Goal: Information Seeking & Learning: Find specific page/section

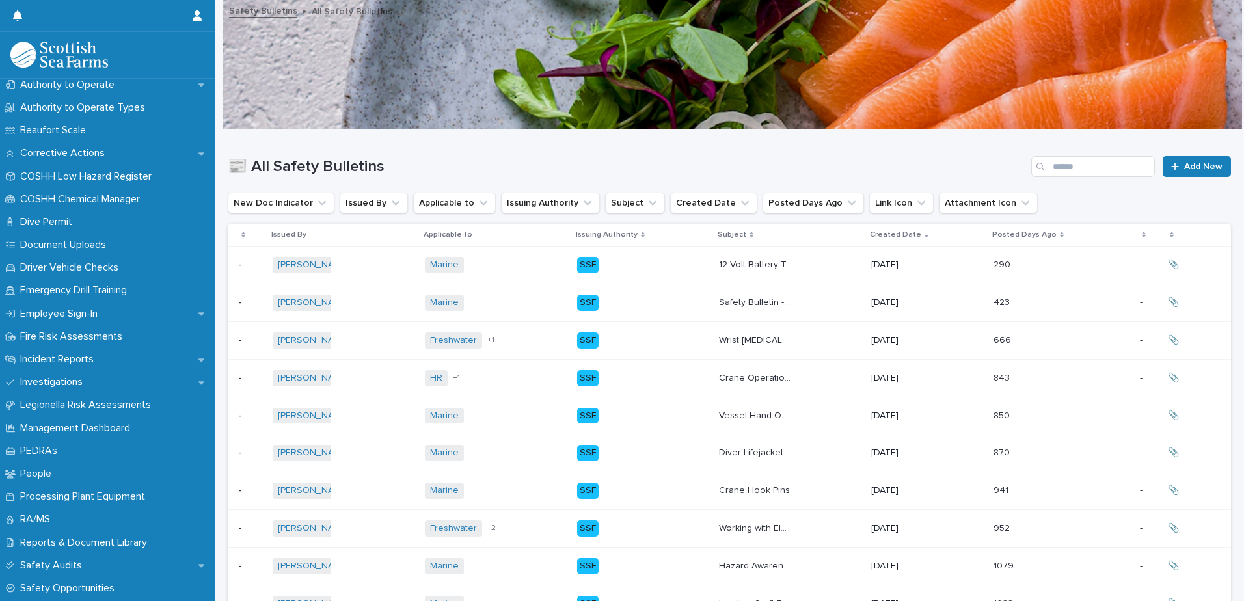
scroll to position [325, 0]
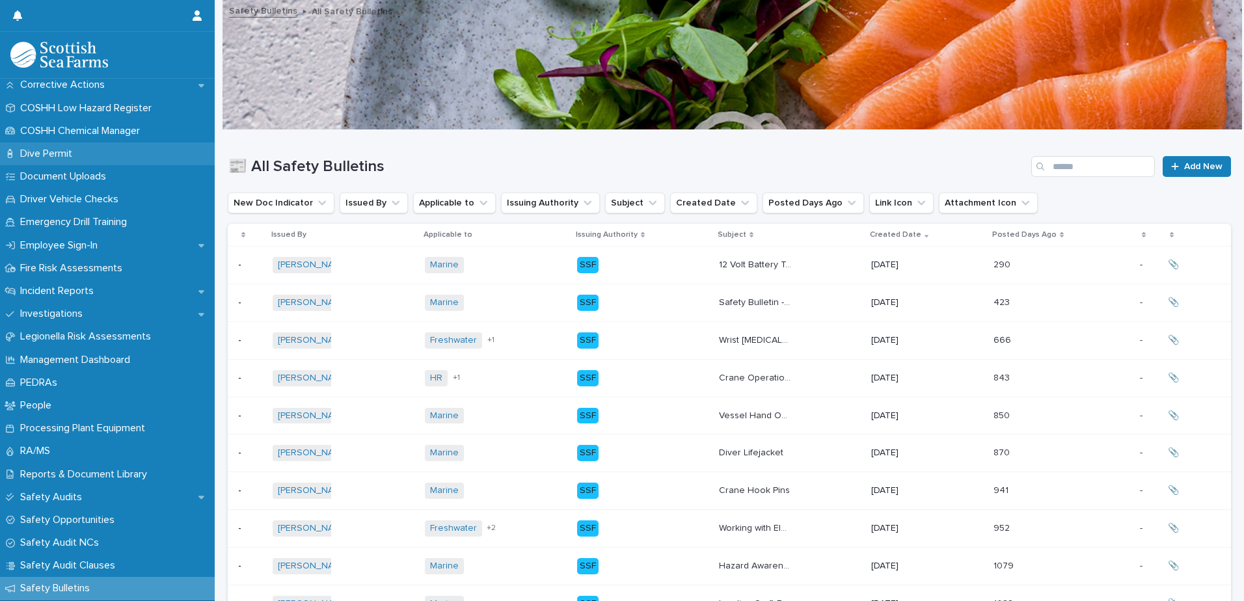
click at [85, 152] on div "Dive Permit" at bounding box center [107, 153] width 215 height 23
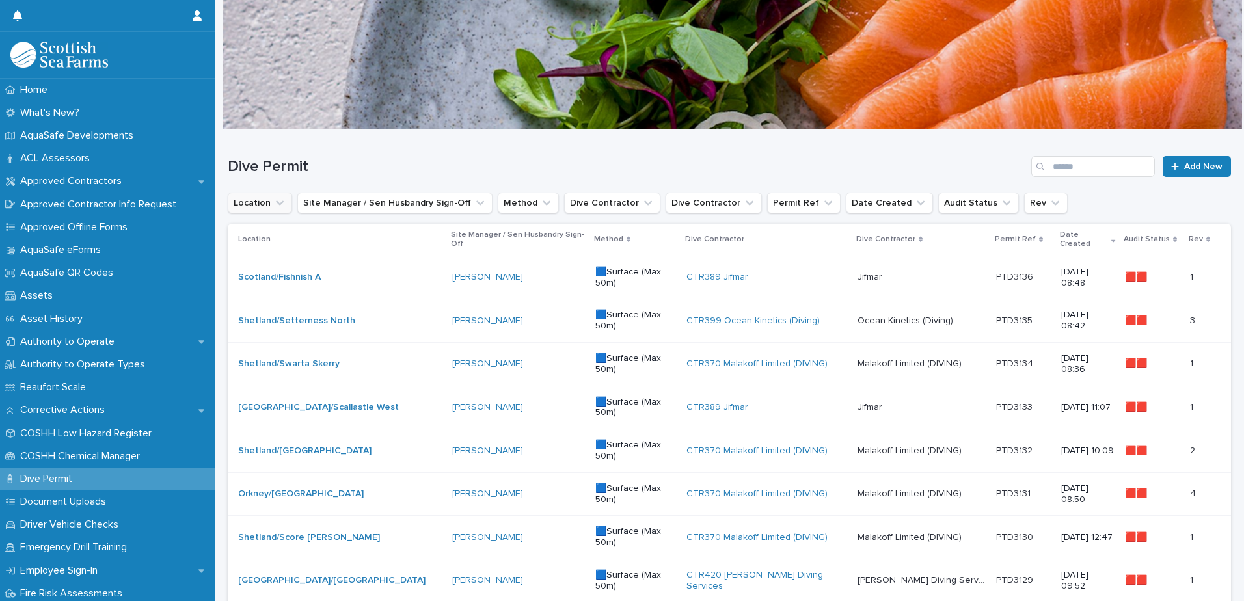
click at [283, 202] on icon "Location" at bounding box center [279, 202] width 13 height 13
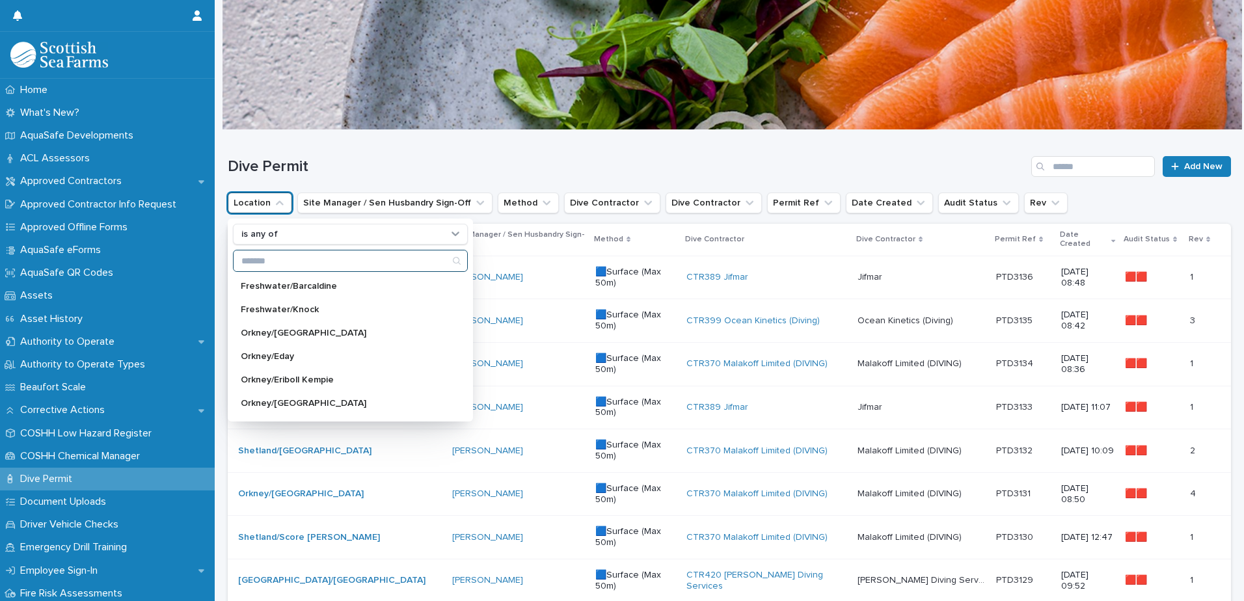
click at [287, 261] on input "Search" at bounding box center [351, 260] width 234 height 21
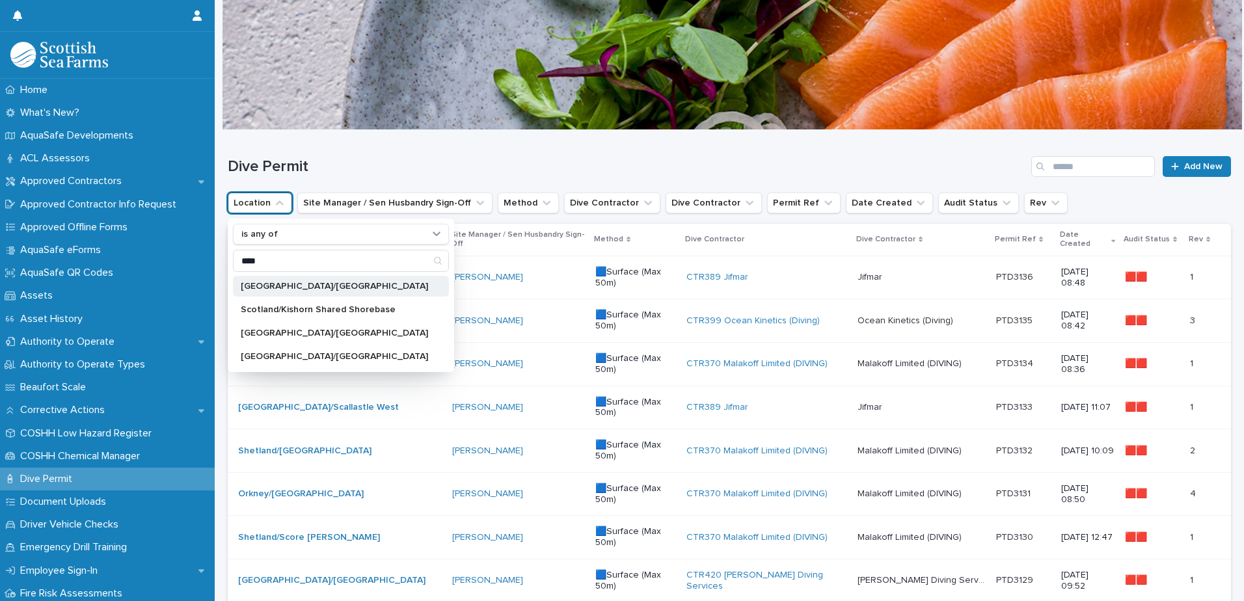
click at [302, 289] on p "[GEOGRAPHIC_DATA]/[GEOGRAPHIC_DATA]" at bounding box center [334, 286] width 187 height 9
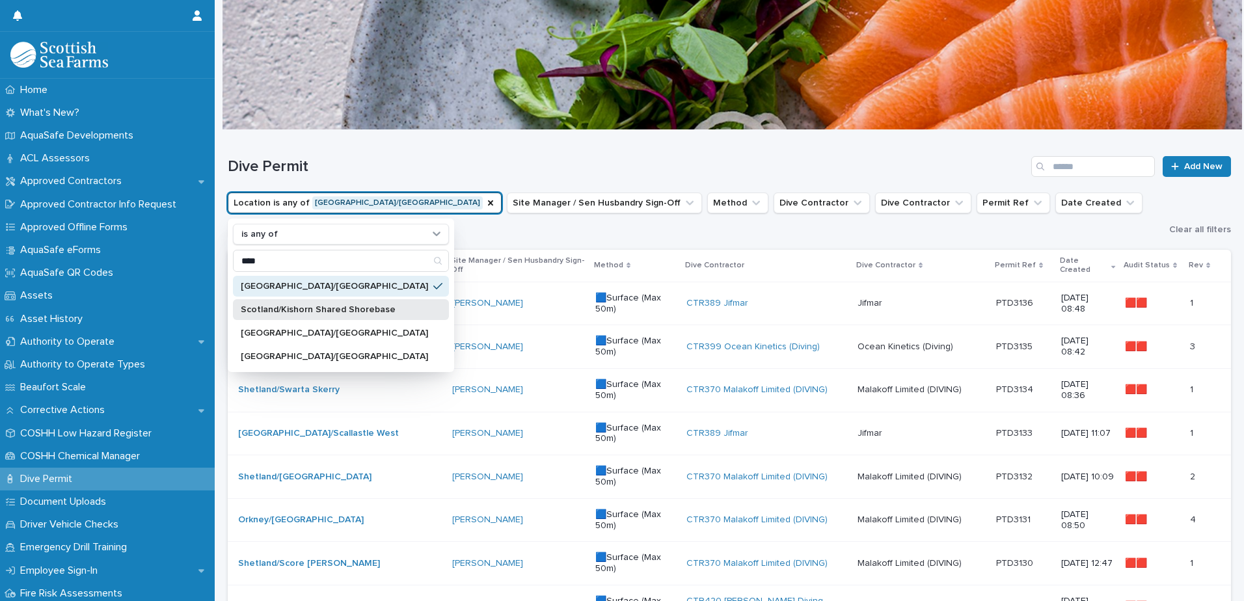
click at [326, 314] on p "Scotland/Kishorn Shared Shorebase" at bounding box center [334, 309] width 187 height 9
click at [326, 331] on p "[GEOGRAPHIC_DATA]/[GEOGRAPHIC_DATA]" at bounding box center [334, 332] width 187 height 9
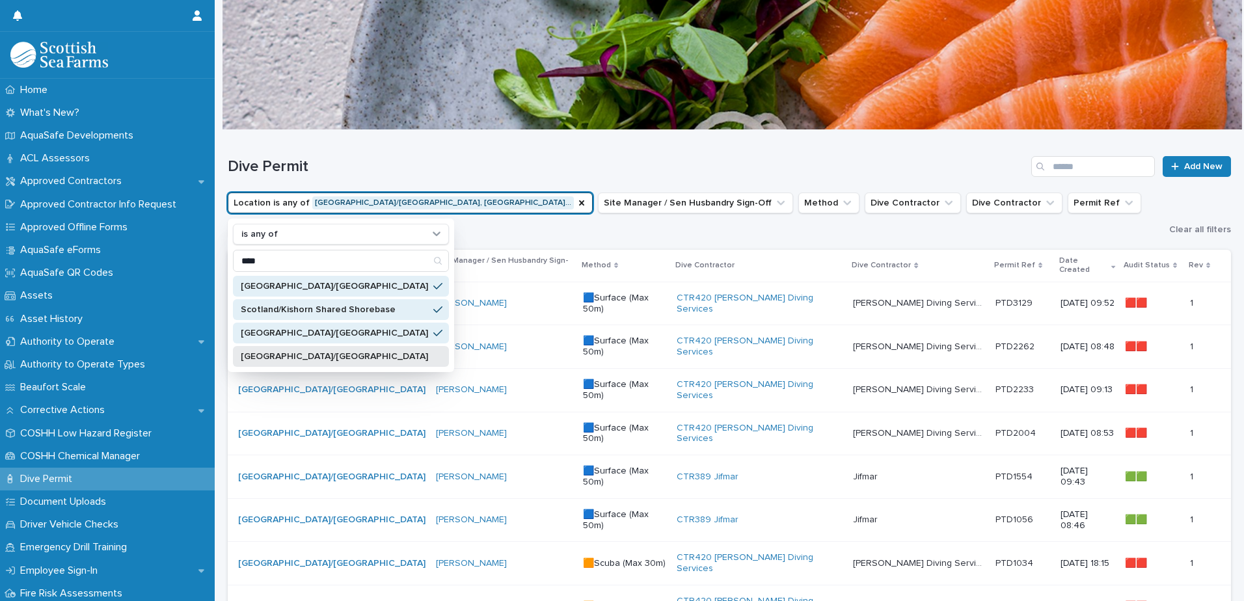
click at [327, 353] on p "[GEOGRAPHIC_DATA]/[GEOGRAPHIC_DATA]" at bounding box center [334, 356] width 187 height 9
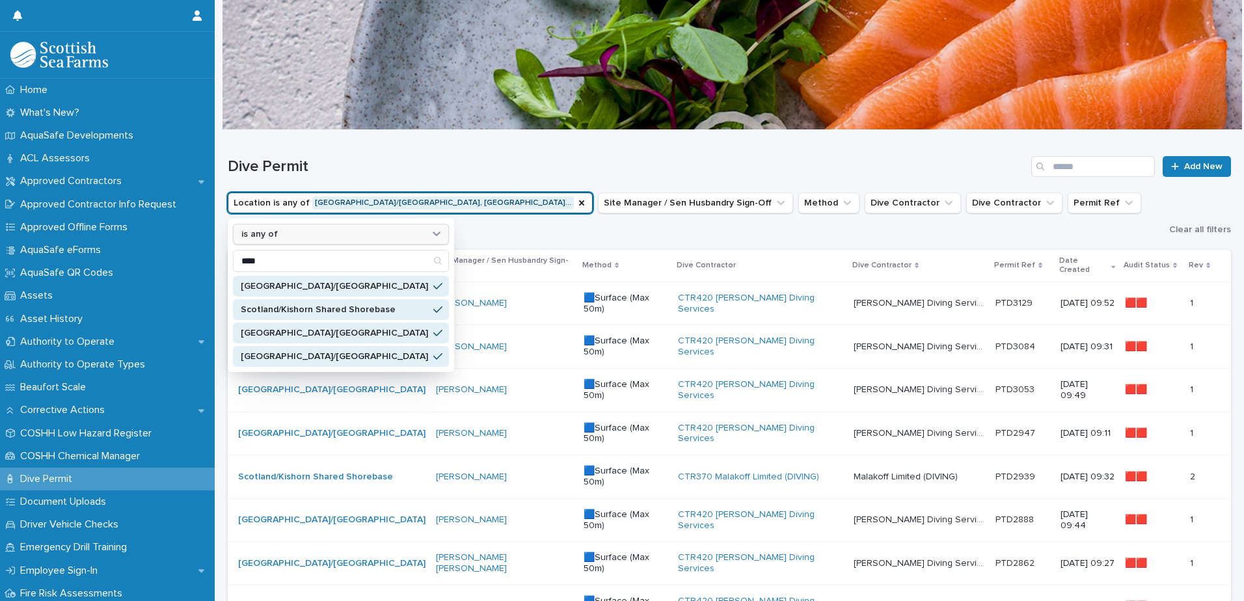
click at [430, 230] on icon at bounding box center [436, 233] width 13 height 13
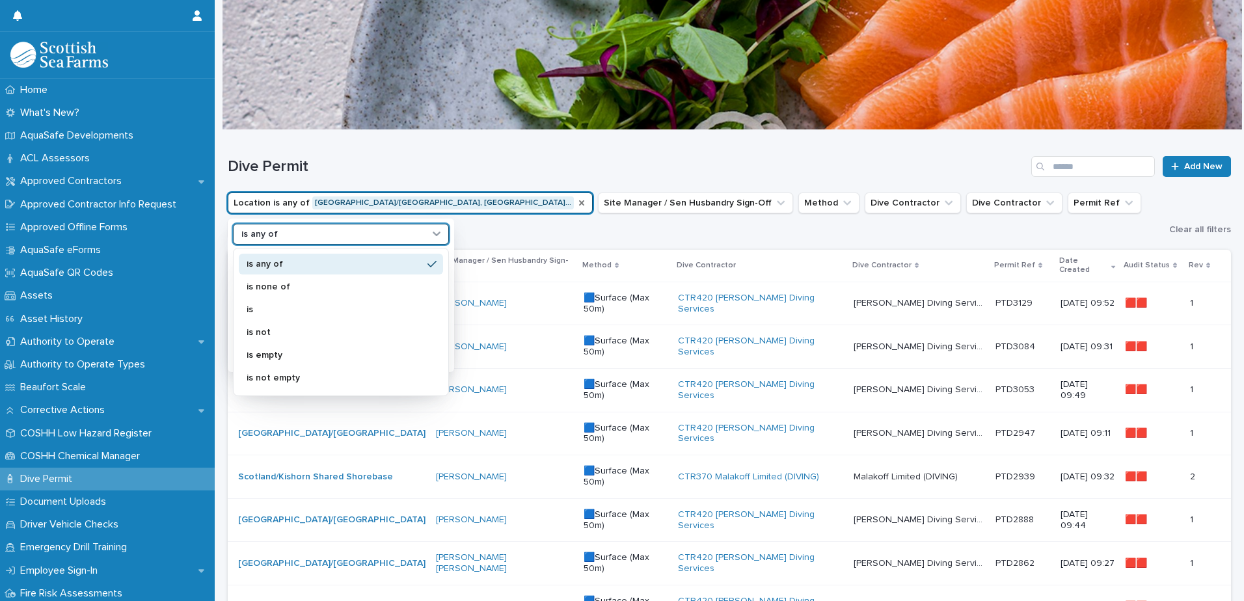
click at [576, 205] on icon "Location" at bounding box center [581, 203] width 10 height 10
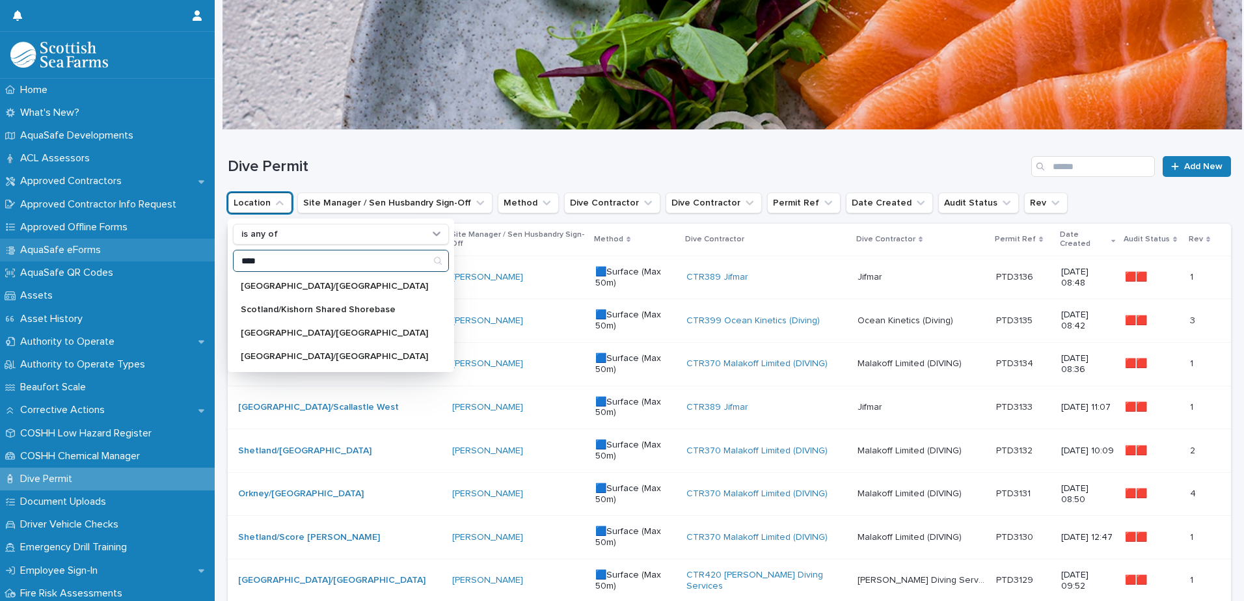
drag, startPoint x: 277, startPoint y: 254, endPoint x: 164, endPoint y: 261, distance: 113.4
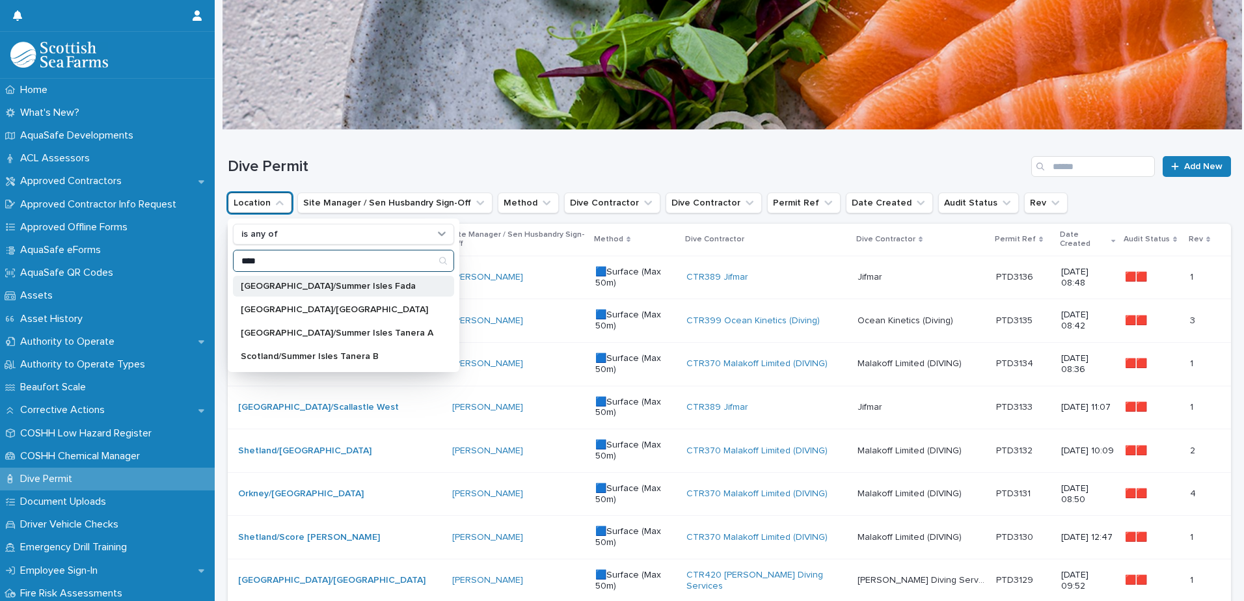
type input "****"
click at [334, 282] on p "[GEOGRAPHIC_DATA]/Summer Isles Fada" at bounding box center [337, 286] width 193 height 9
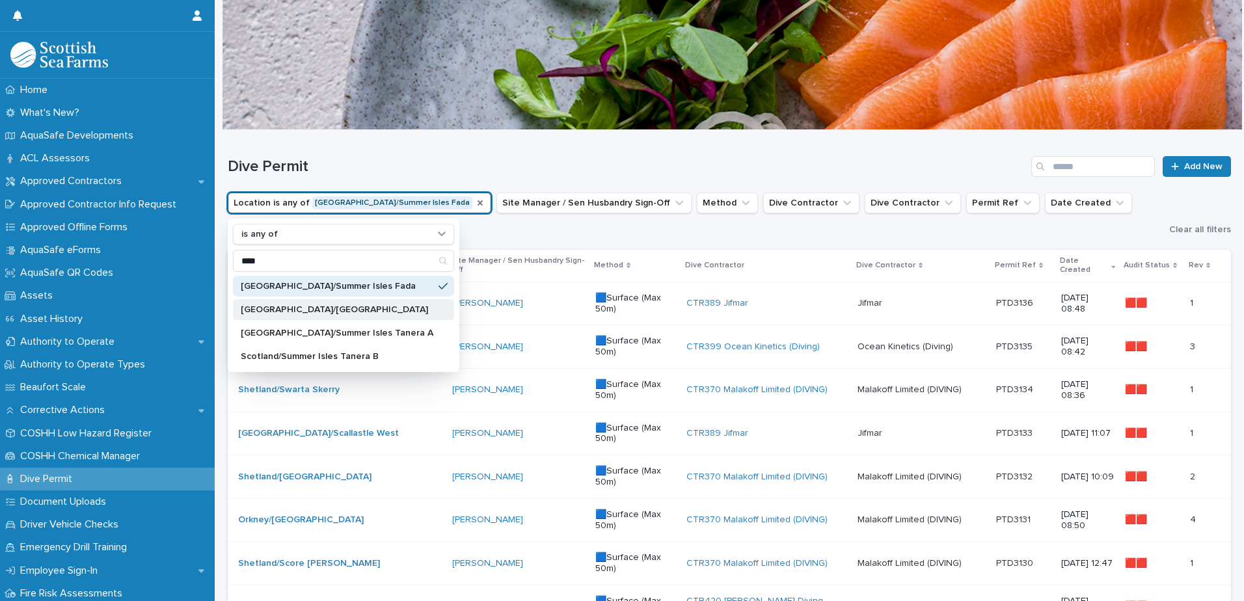
click at [340, 315] on div "[GEOGRAPHIC_DATA]/[GEOGRAPHIC_DATA]" at bounding box center [343, 309] width 221 height 21
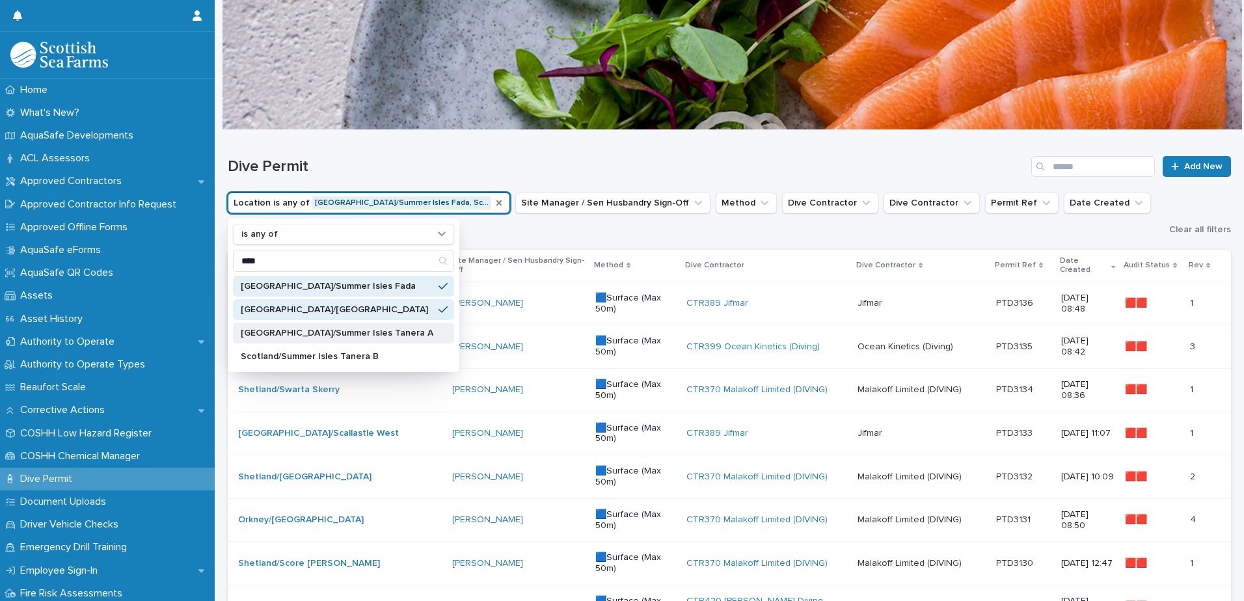
click at [346, 340] on div "[GEOGRAPHIC_DATA]/Summer Isles Tanera A" at bounding box center [343, 333] width 221 height 21
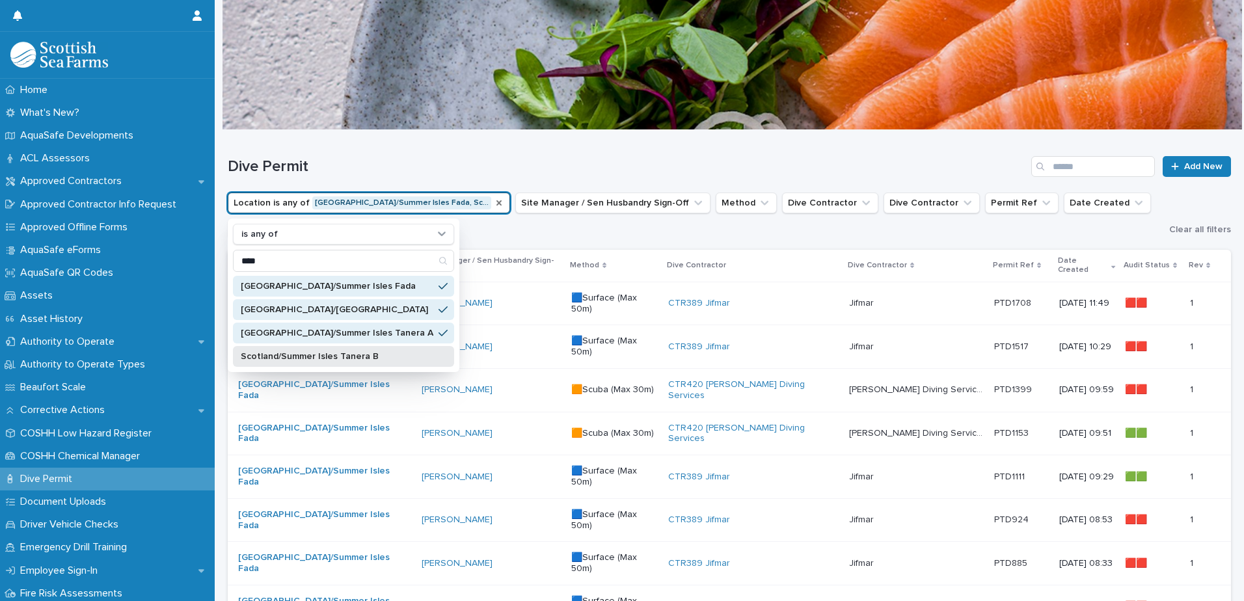
click at [347, 362] on div "Scotland/Summer Isles Tanera B" at bounding box center [343, 356] width 221 height 21
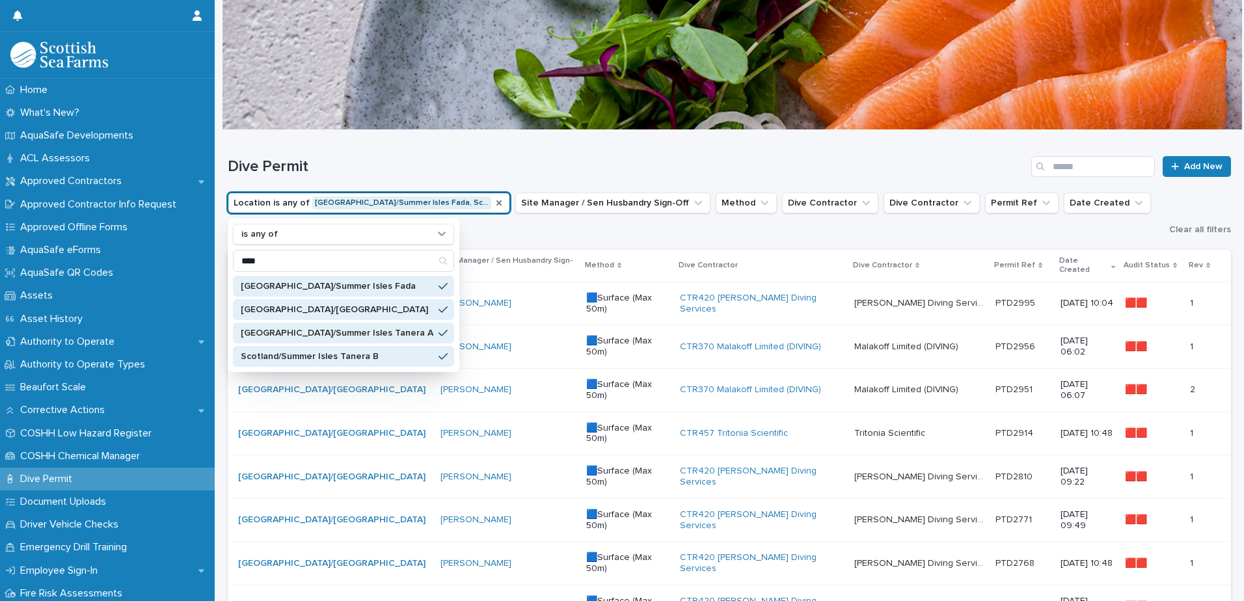
click at [462, 157] on h1 "Dive Permit" at bounding box center [627, 166] width 798 height 19
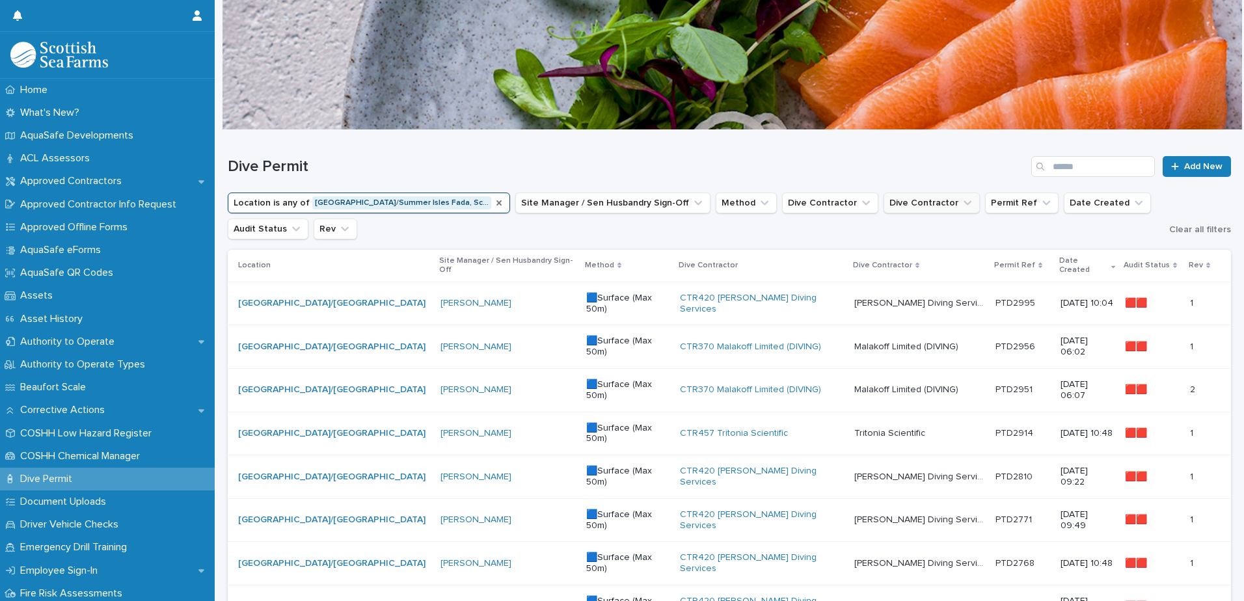
click at [961, 199] on icon "Dive Contractor" at bounding box center [967, 202] width 13 height 13
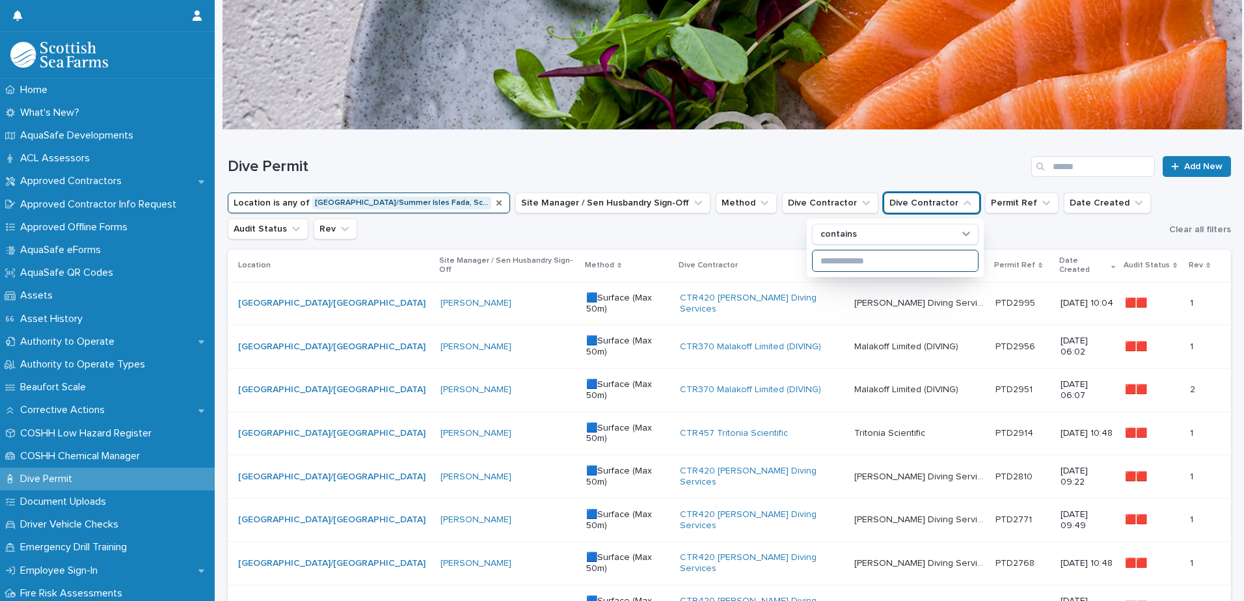
click at [883, 262] on input at bounding box center [894, 260] width 165 height 21
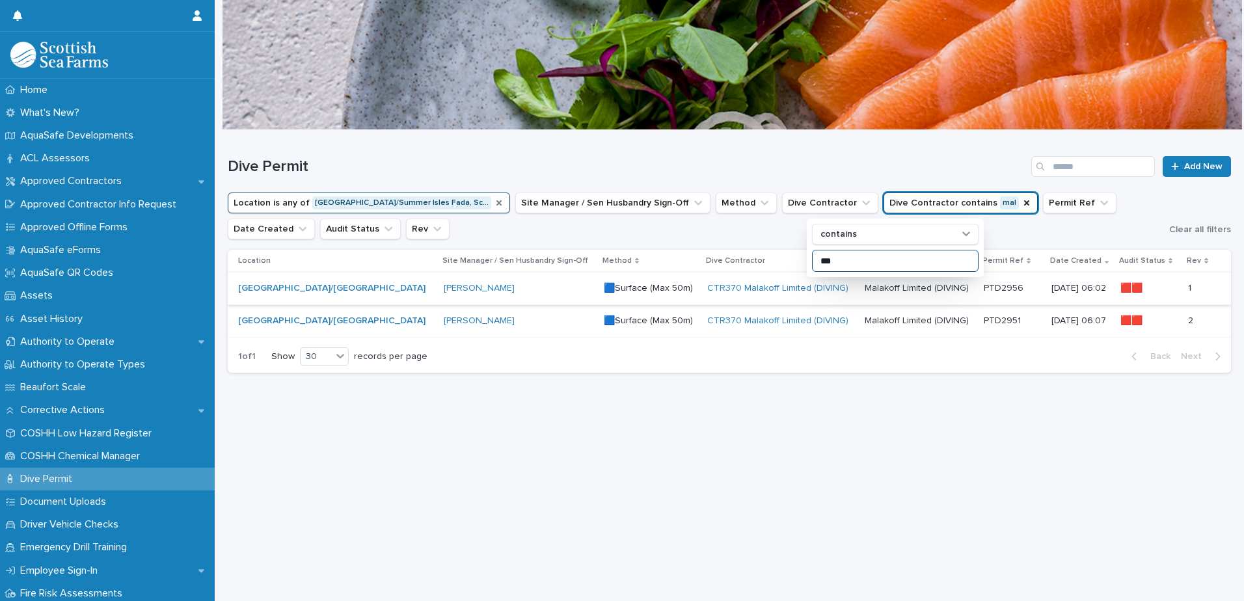
type input "***"
click at [921, 292] on p "Malakoff Limited (DIVING)" at bounding box center [918, 287] width 107 height 14
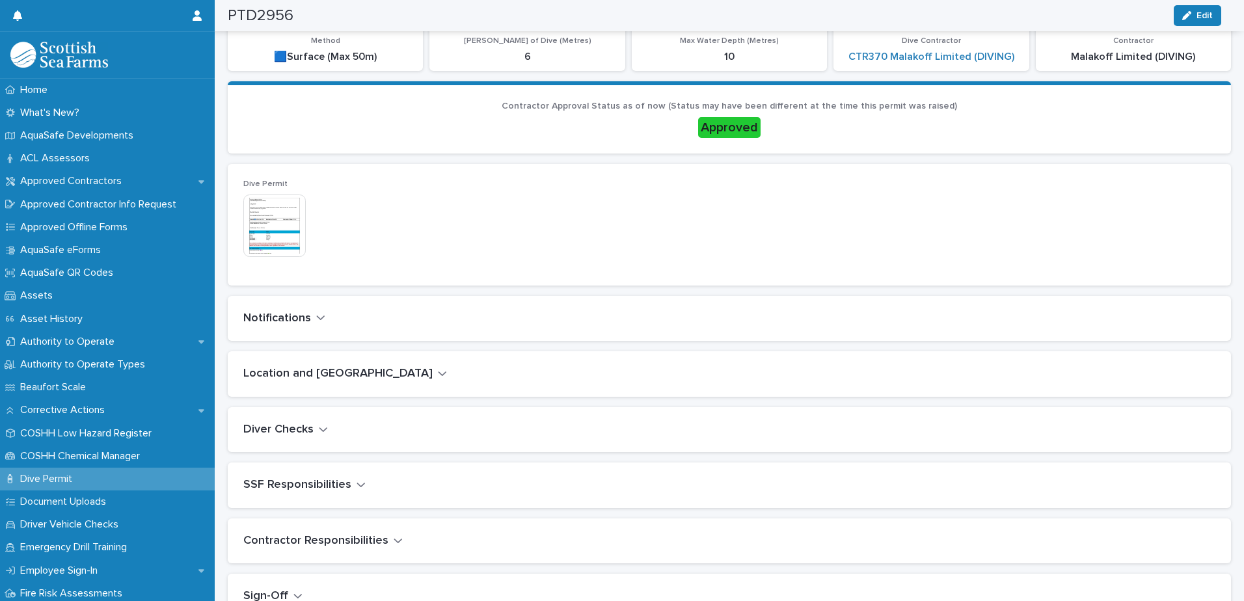
scroll to position [130, 0]
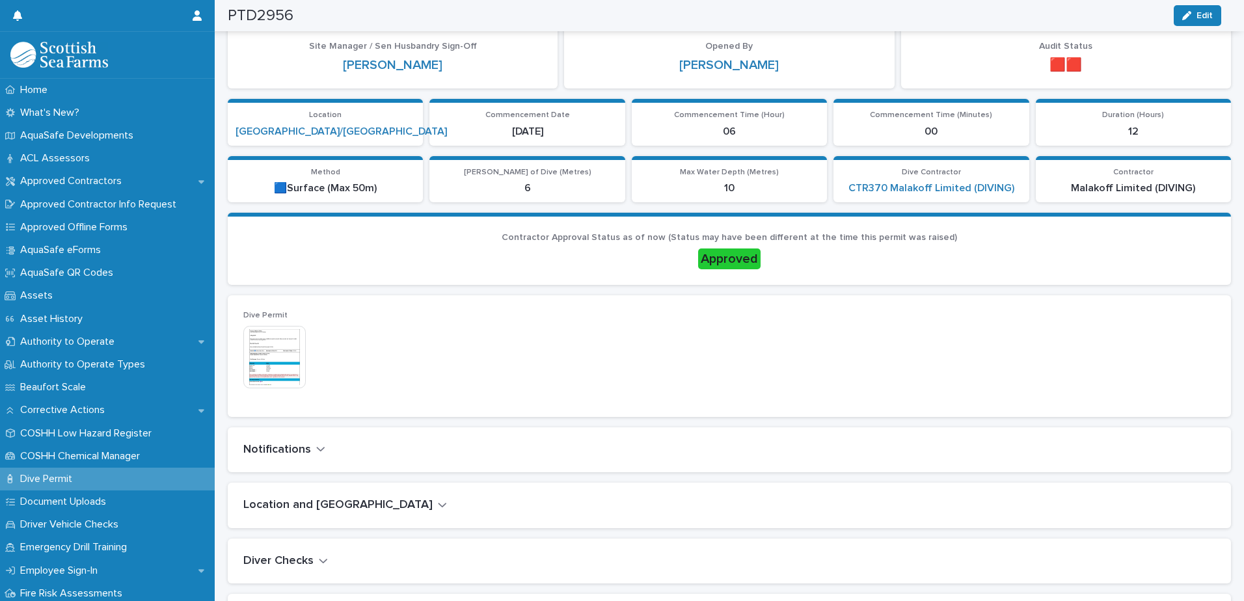
click at [276, 351] on img at bounding box center [274, 357] width 62 height 62
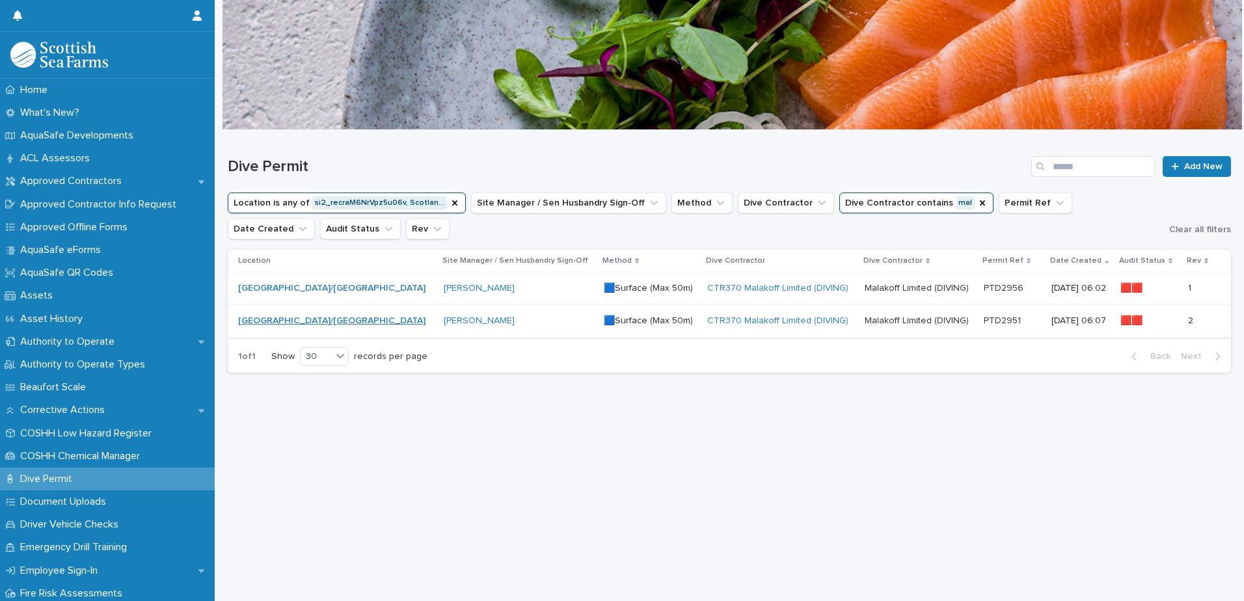
click at [376, 320] on link "[GEOGRAPHIC_DATA]/[GEOGRAPHIC_DATA]" at bounding box center [331, 320] width 187 height 11
click at [535, 319] on div "[PERSON_NAME]" at bounding box center [518, 320] width 149 height 11
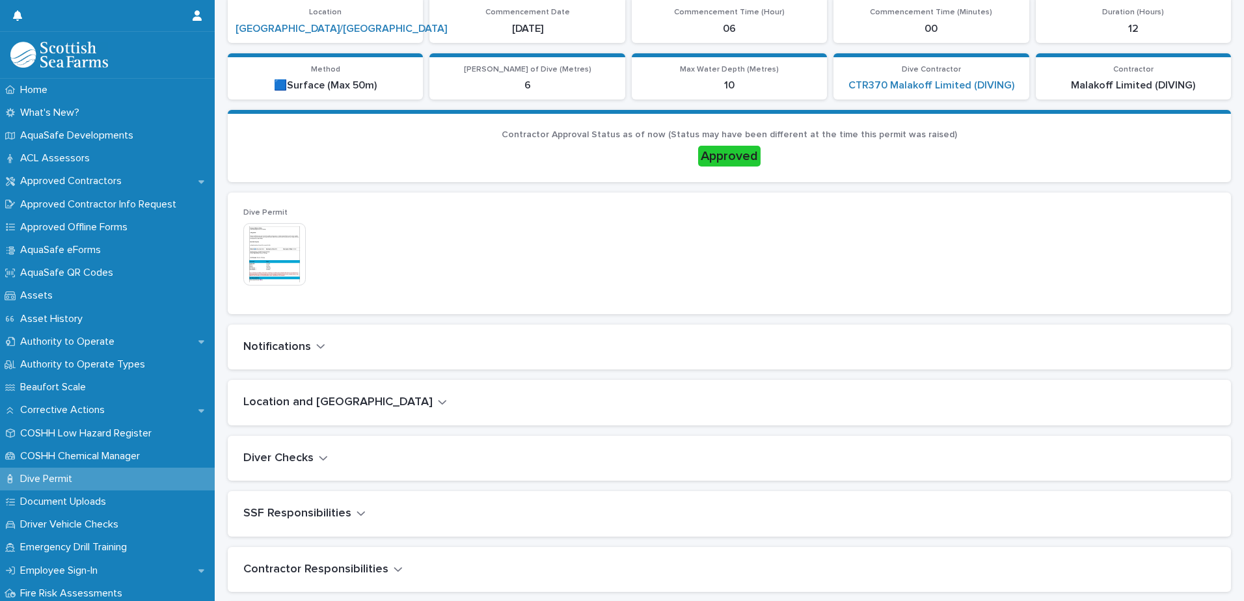
scroll to position [260, 0]
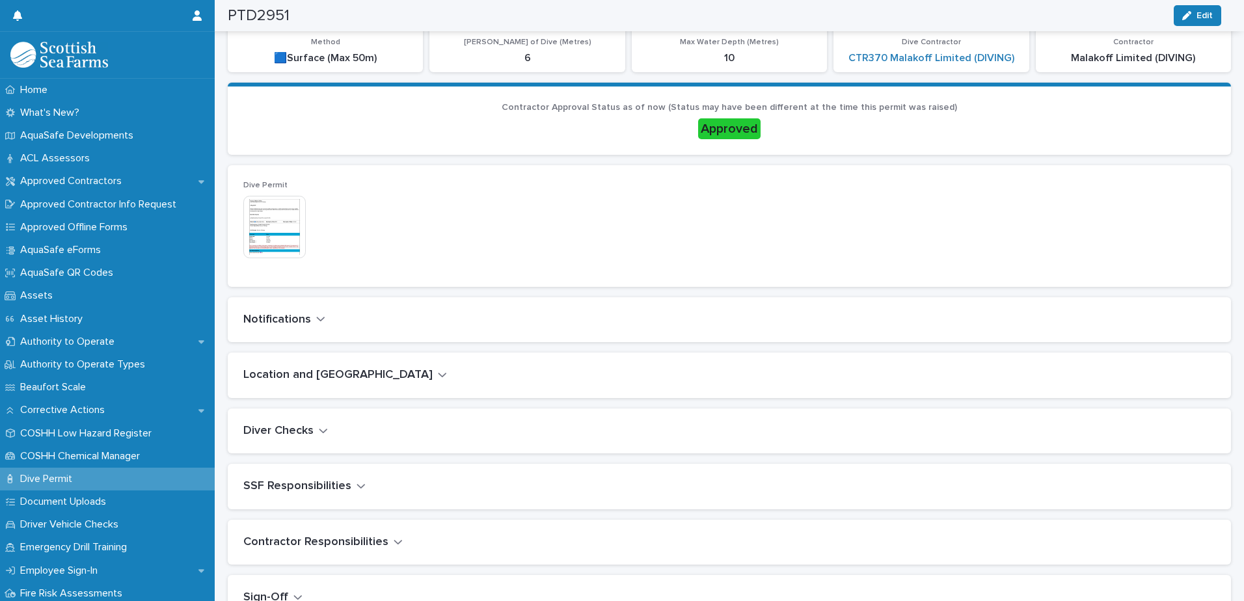
click at [283, 235] on img at bounding box center [274, 227] width 62 height 62
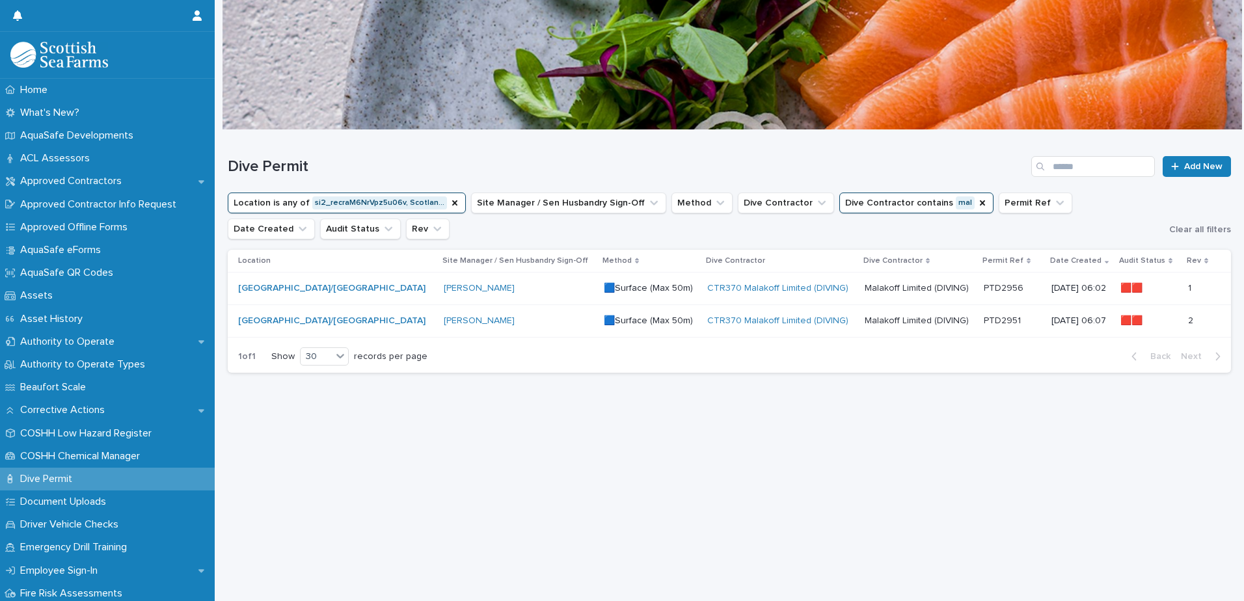
click at [617, 282] on div "🟦Surface (Max 50m)" at bounding box center [650, 287] width 93 height 14
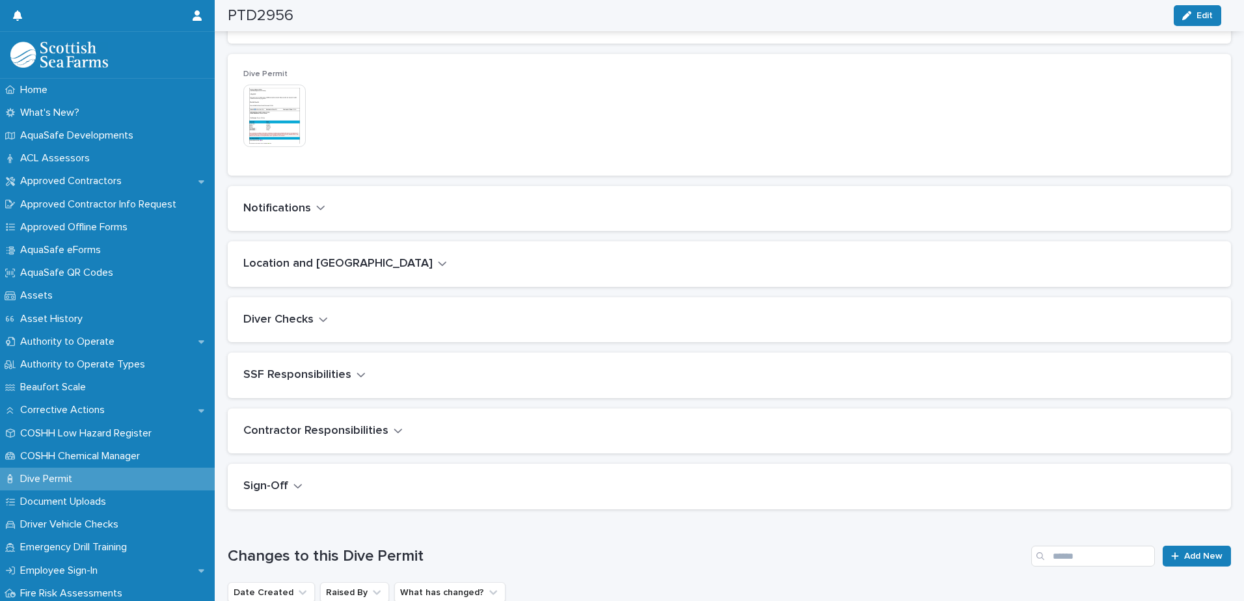
scroll to position [371, 0]
drag, startPoint x: 293, startPoint y: 481, endPoint x: 312, endPoint y: 463, distance: 26.2
click at [293, 482] on icon "button" at bounding box center [297, 487] width 9 height 12
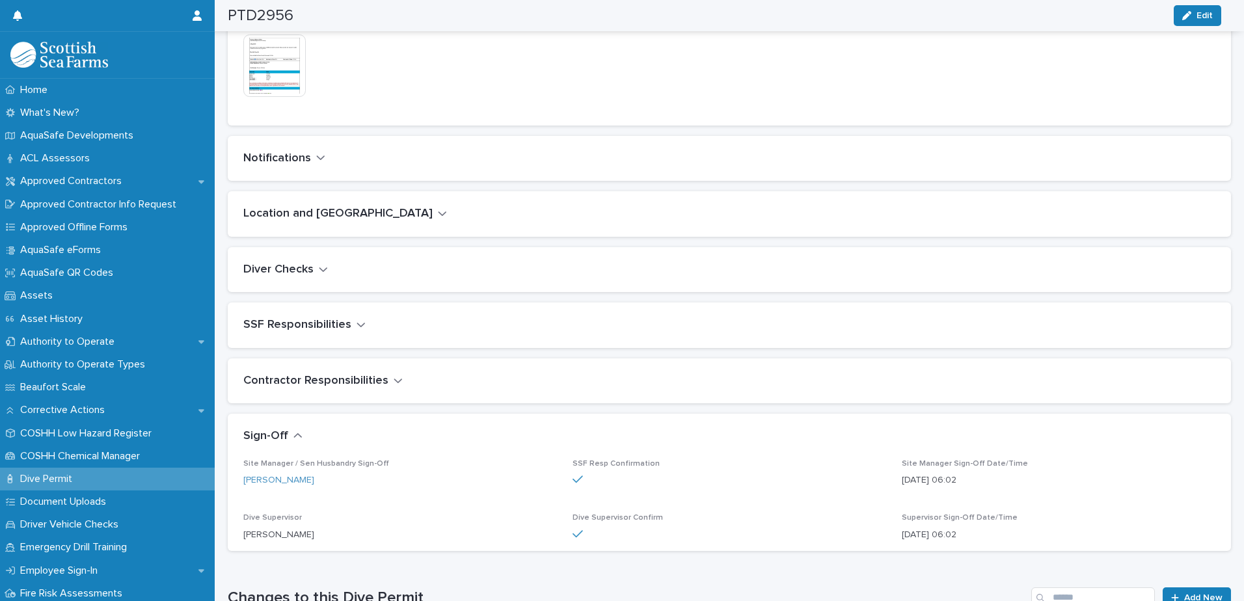
scroll to position [425, 0]
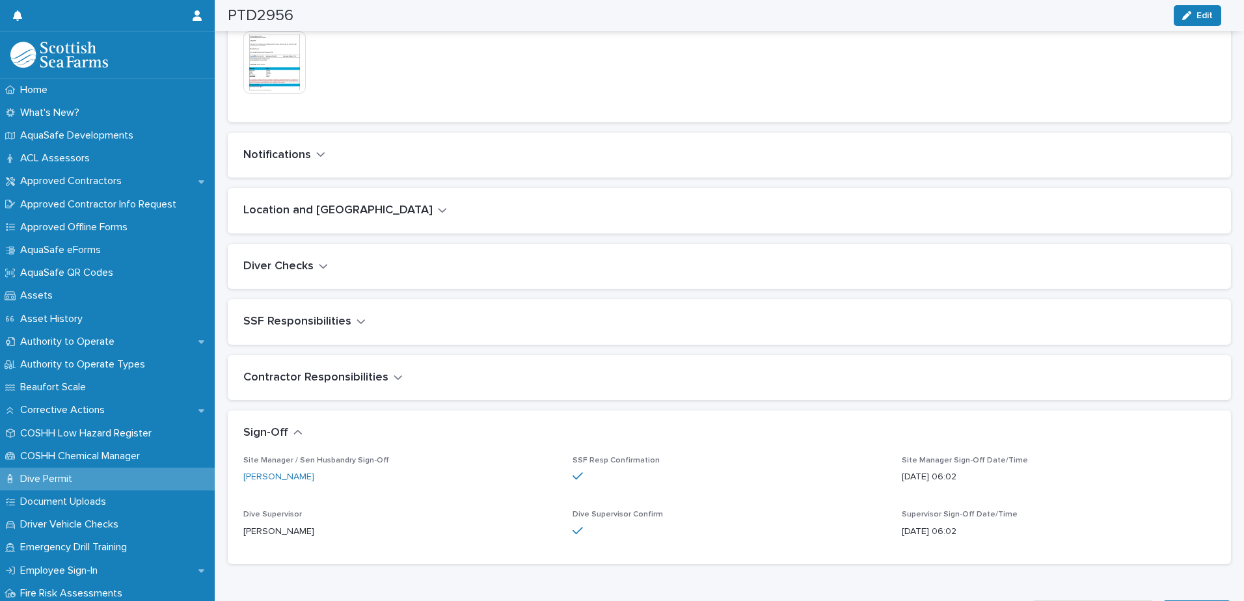
click at [382, 375] on h2 "Contractor Responsibilities" at bounding box center [315, 378] width 145 height 14
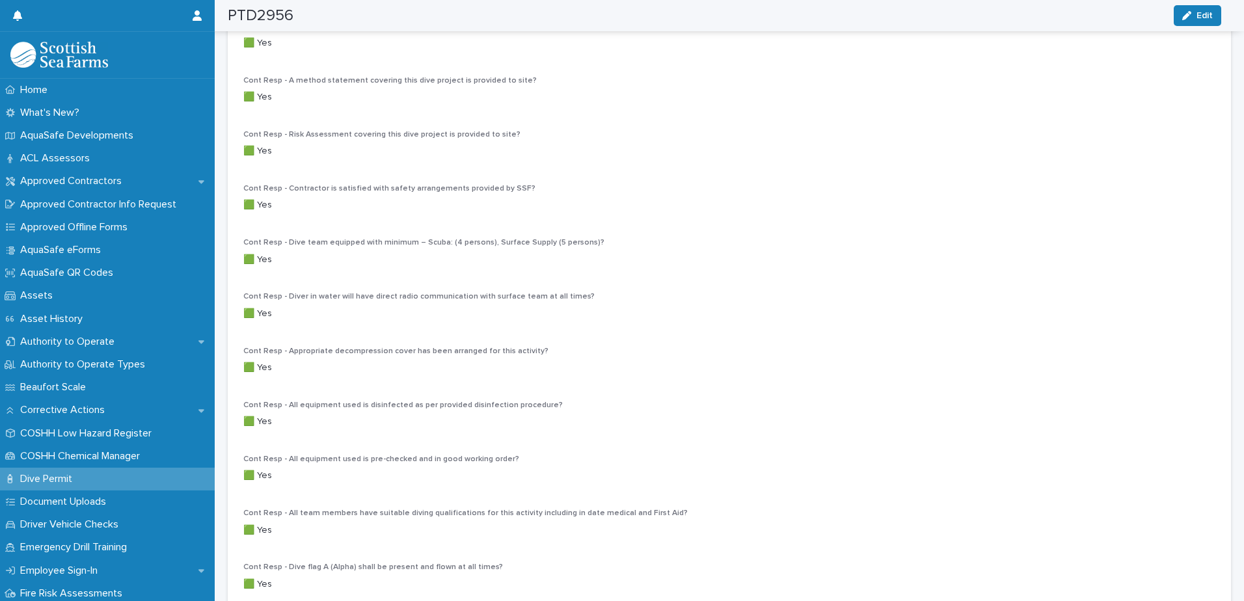
scroll to position [413, 0]
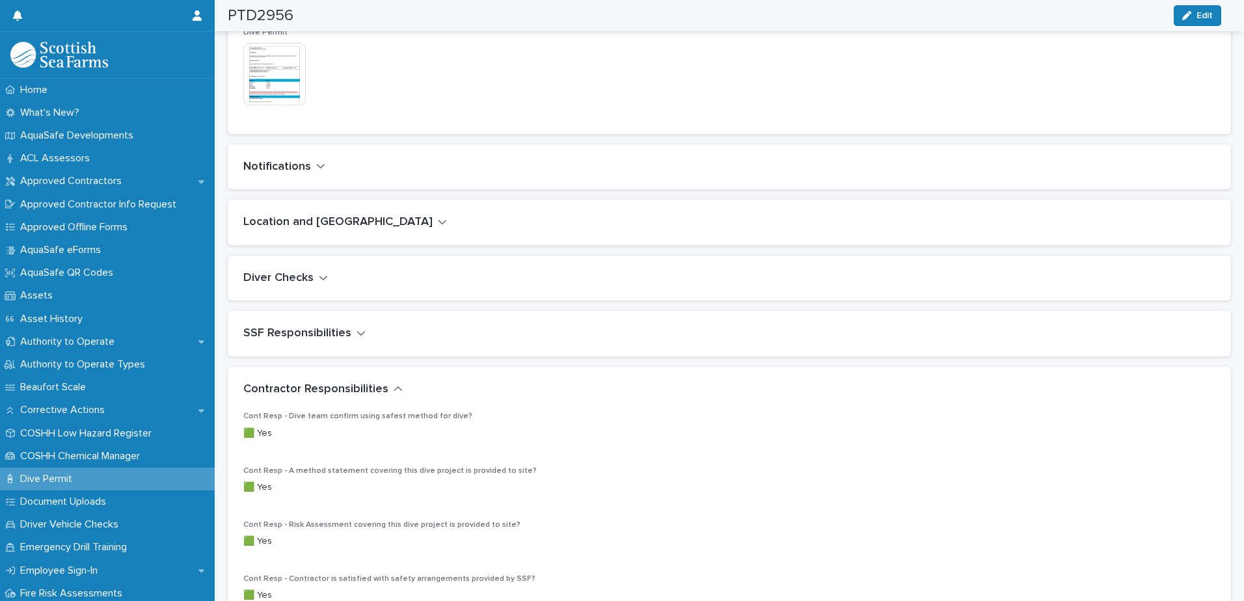
click at [357, 331] on icon "button" at bounding box center [360, 333] width 9 height 12
click at [311, 276] on h2 "Diver Checks" at bounding box center [278, 278] width 70 height 14
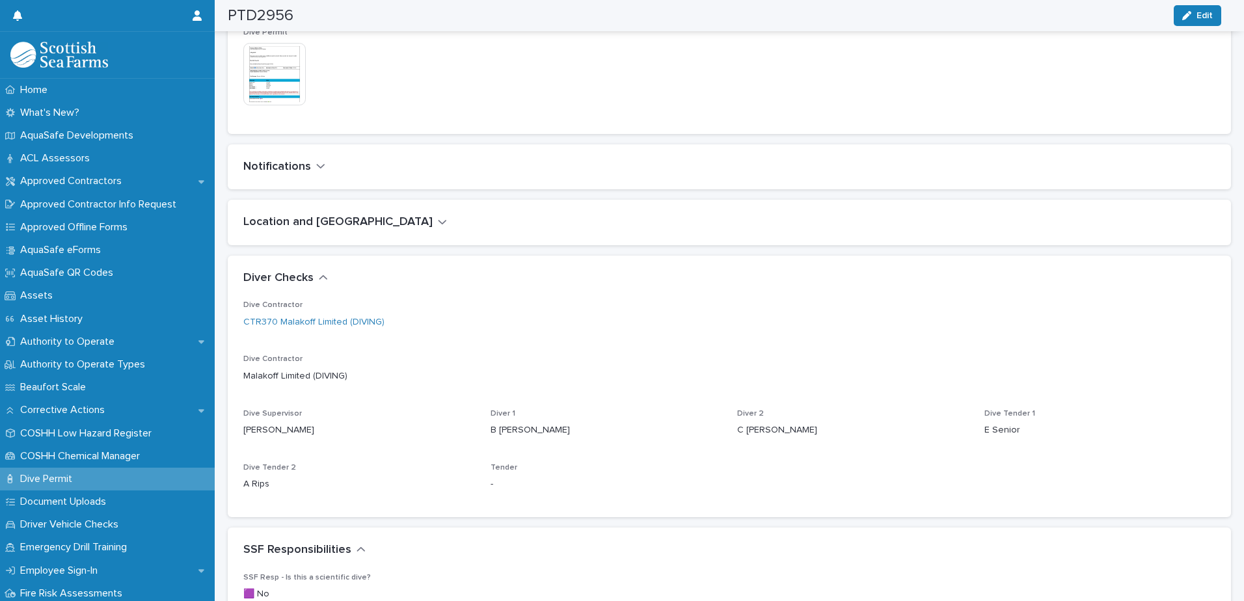
click at [311, 276] on h2 "Diver Checks" at bounding box center [278, 278] width 70 height 14
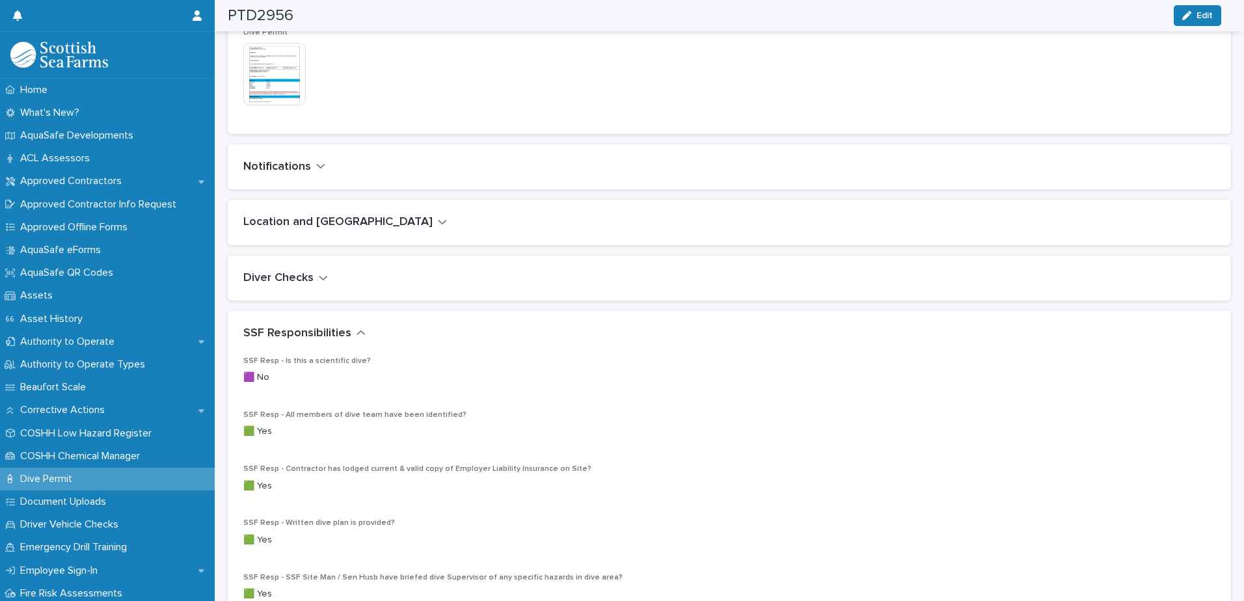
click at [311, 276] on h2 "Diver Checks" at bounding box center [278, 278] width 70 height 14
